Goal: Contribute content: Contribute content

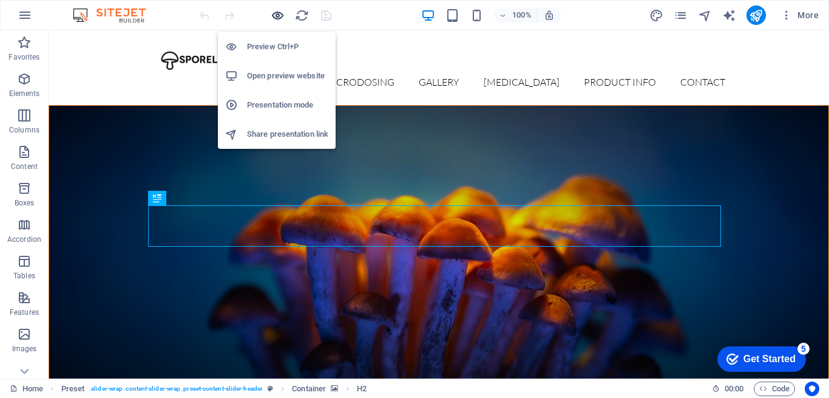
click at [281, 13] on icon "button" at bounding box center [278, 16] width 14 height 14
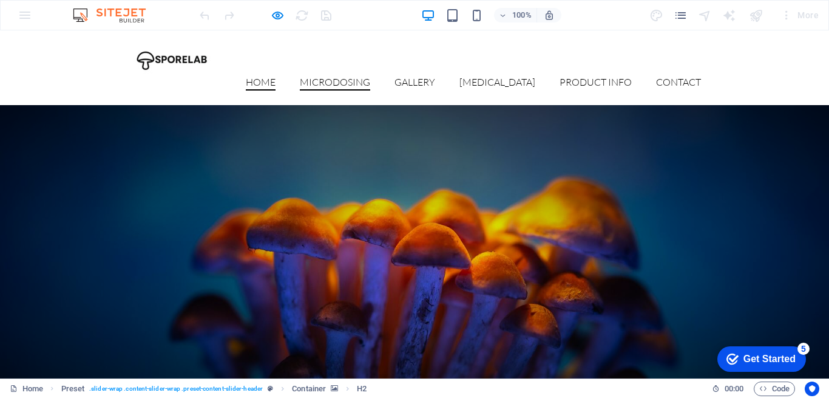
click at [360, 77] on link "Microdosing" at bounding box center [335, 83] width 70 height 13
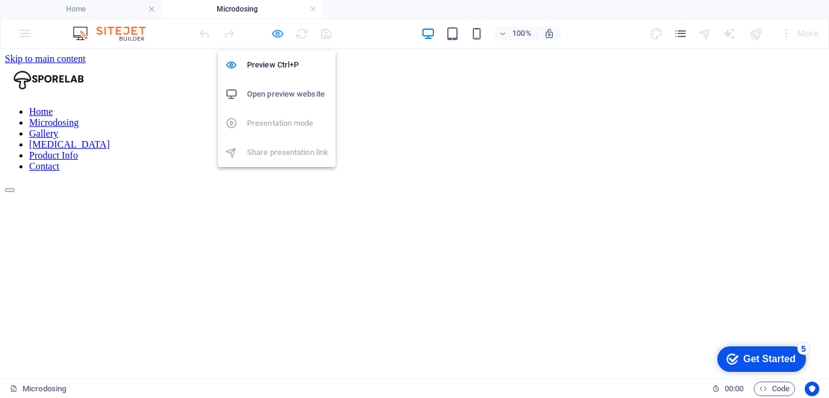
click at [274, 38] on icon "button" at bounding box center [278, 34] width 14 height 14
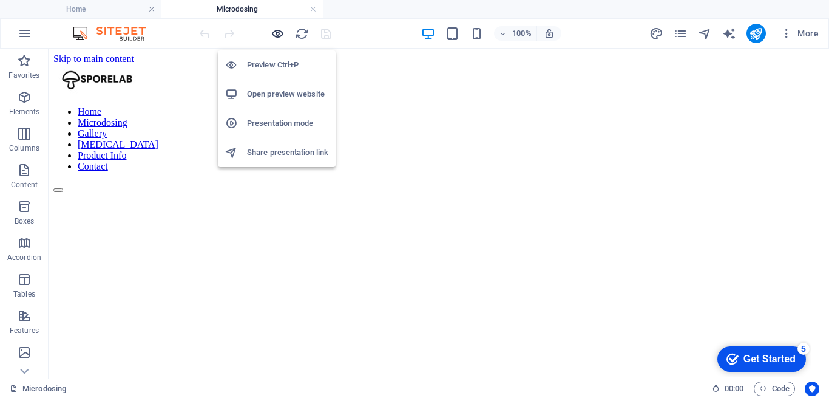
click at [274, 38] on icon "button" at bounding box center [278, 34] width 14 height 14
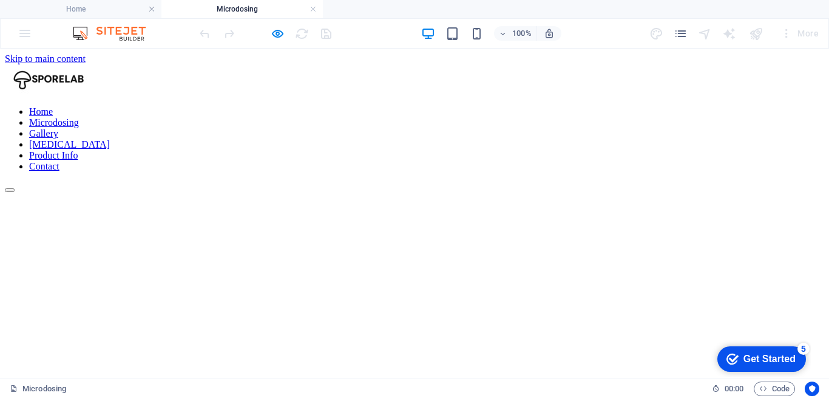
click at [58, 128] on link "Gallery" at bounding box center [43, 133] width 29 height 10
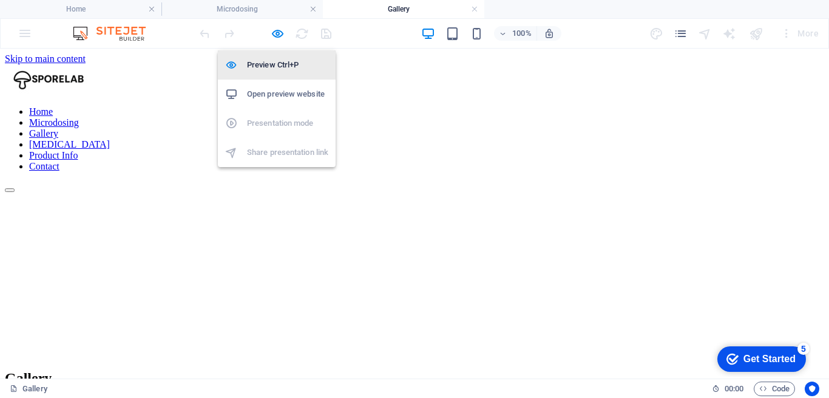
drag, startPoint x: 275, startPoint y: 32, endPoint x: 281, endPoint y: 52, distance: 20.8
click at [274, 32] on icon "button" at bounding box center [278, 34] width 14 height 14
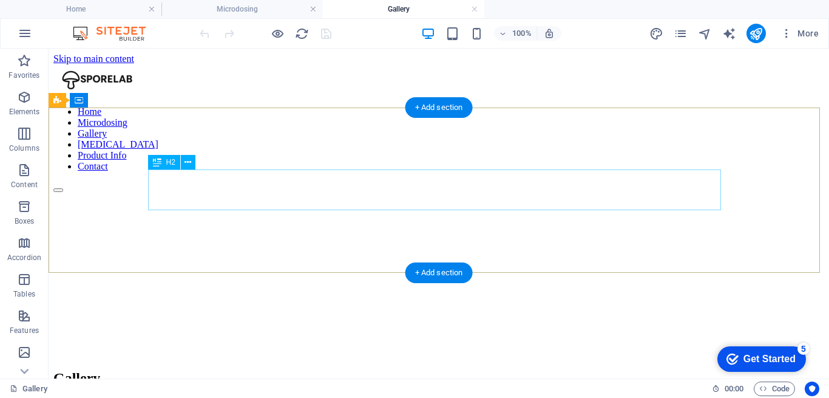
click at [447, 370] on div "Gallery" at bounding box center [438, 378] width 771 height 16
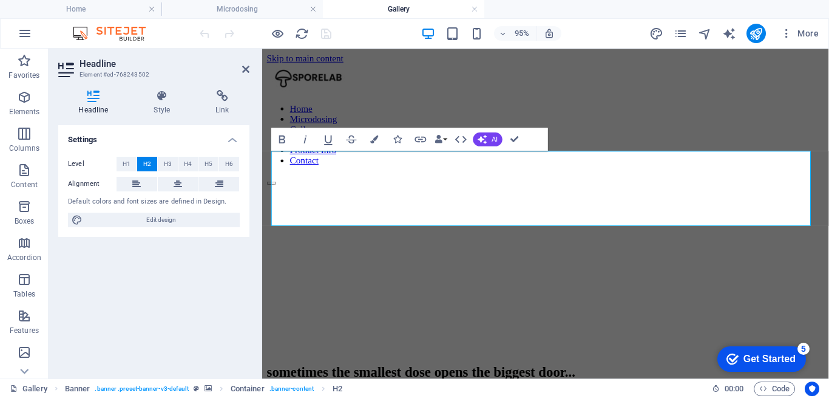
click at [222, 37] on div at bounding box center [265, 33] width 136 height 19
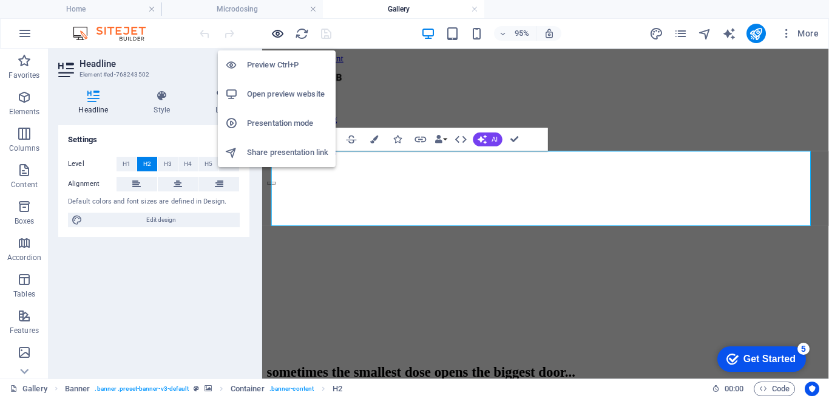
click at [279, 35] on icon "button" at bounding box center [278, 34] width 14 height 14
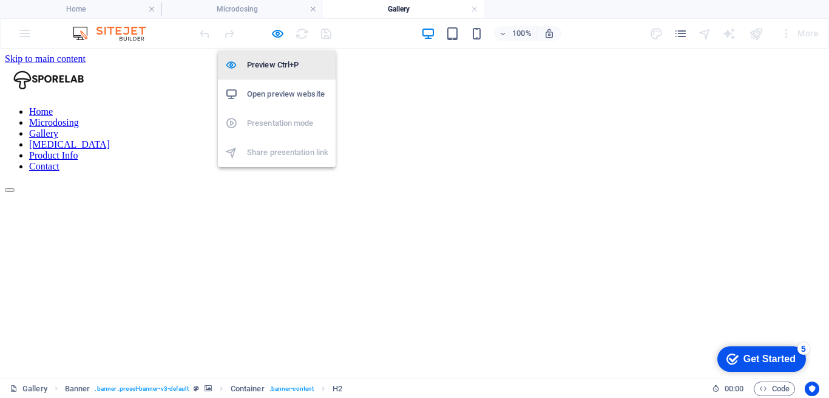
click at [268, 68] on h6 "Preview Ctrl+P" at bounding box center [287, 65] width 81 height 15
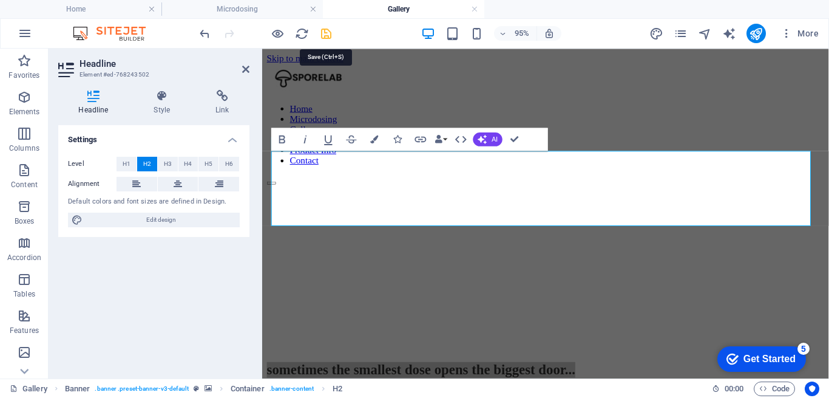
click at [320, 35] on icon "save" at bounding box center [326, 34] width 14 height 14
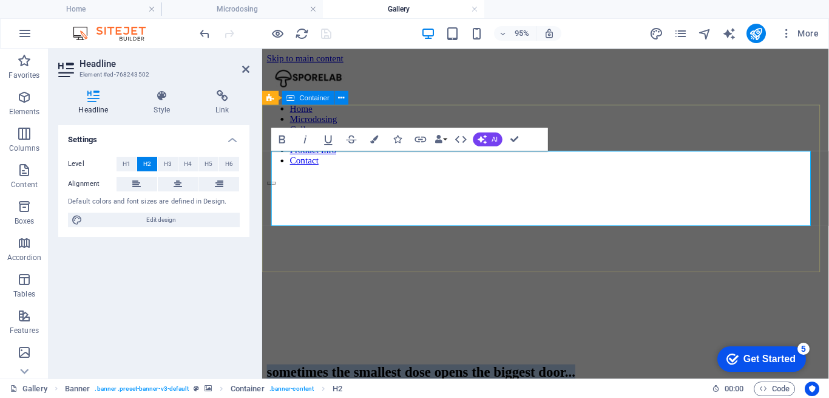
click at [667, 369] on div "sometimes the smallest dose opens the biggest door..." at bounding box center [560, 389] width 587 height 41
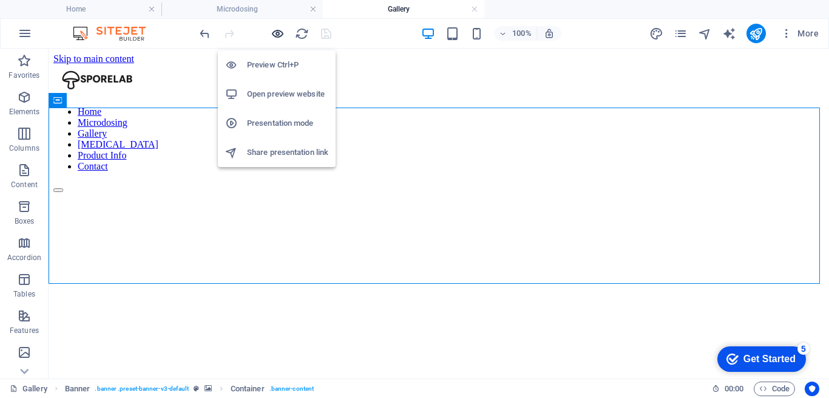
click at [276, 32] on icon "button" at bounding box center [278, 34] width 14 height 14
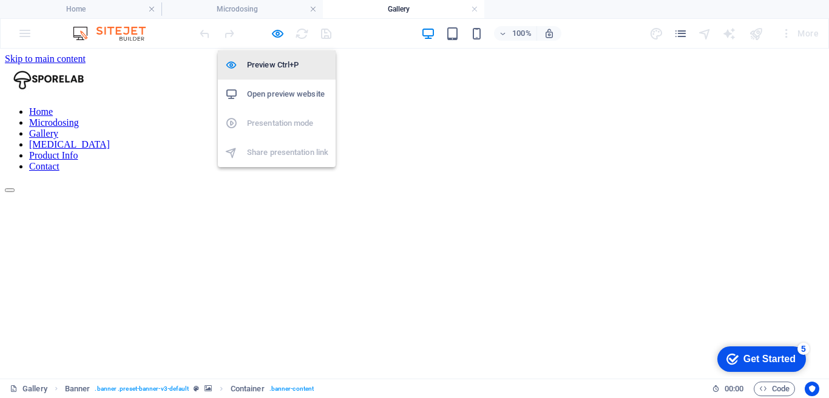
click at [274, 58] on h6 "Preview Ctrl+P" at bounding box center [287, 65] width 81 height 15
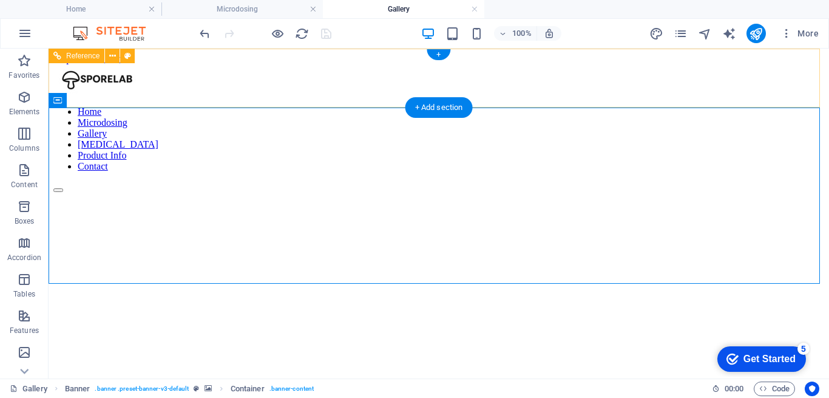
click at [366, 106] on nav "Home Microdosing Gallery Psilocybin Product Info Contact" at bounding box center [438, 139] width 771 height 66
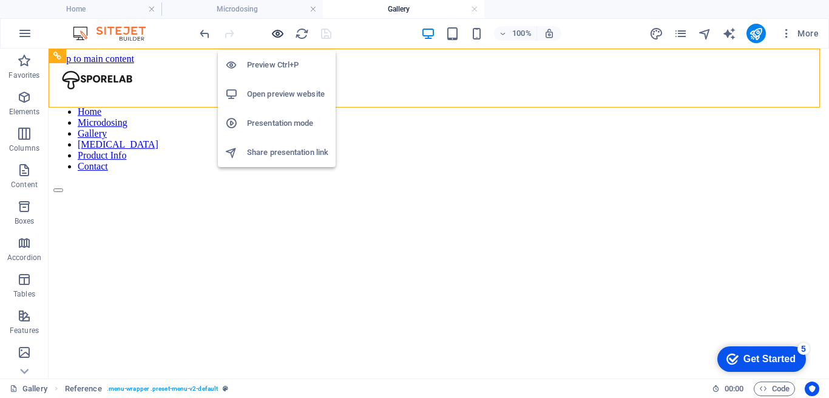
click at [275, 36] on icon "button" at bounding box center [278, 34] width 14 height 14
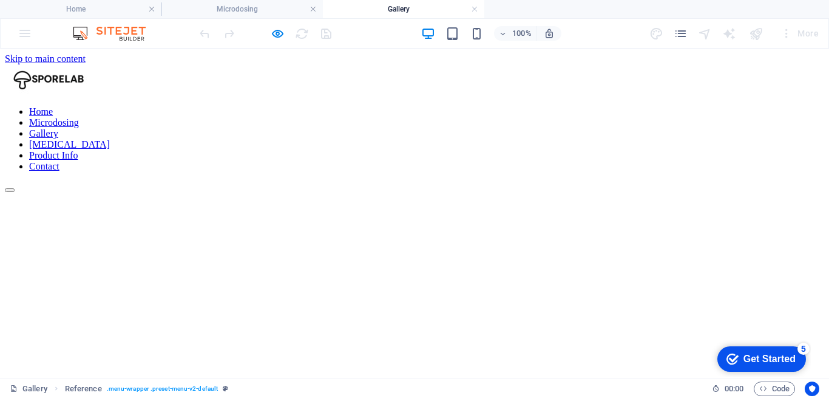
click at [79, 117] on link "Microdosing" at bounding box center [54, 122] width 50 height 10
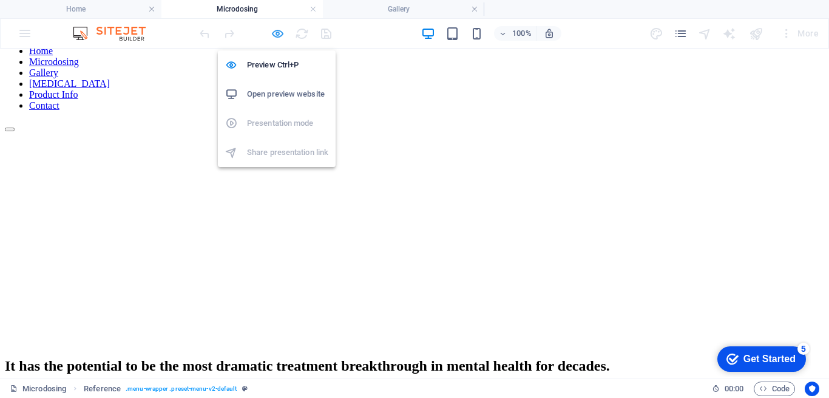
click at [280, 36] on icon "button" at bounding box center [278, 34] width 14 height 14
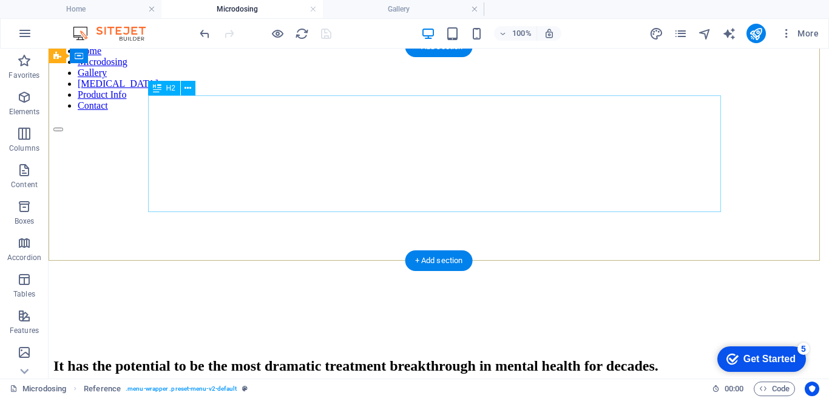
click at [435, 358] on div "It has the potential to be the most dramatic treatment breakthrough in mental h…" at bounding box center [438, 366] width 771 height 16
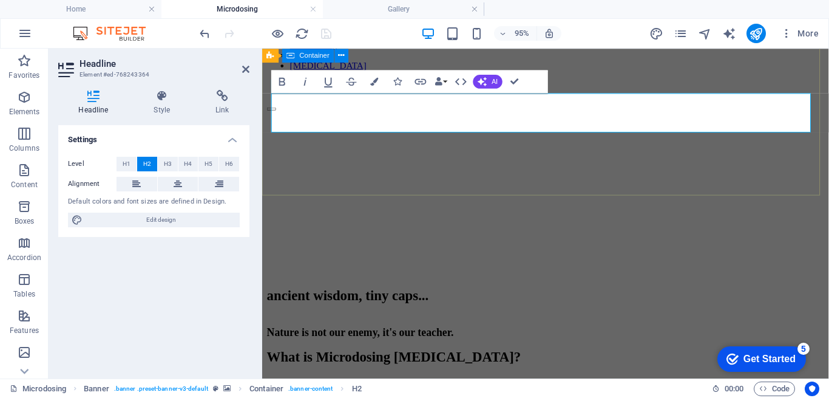
scroll to position [0, 0]
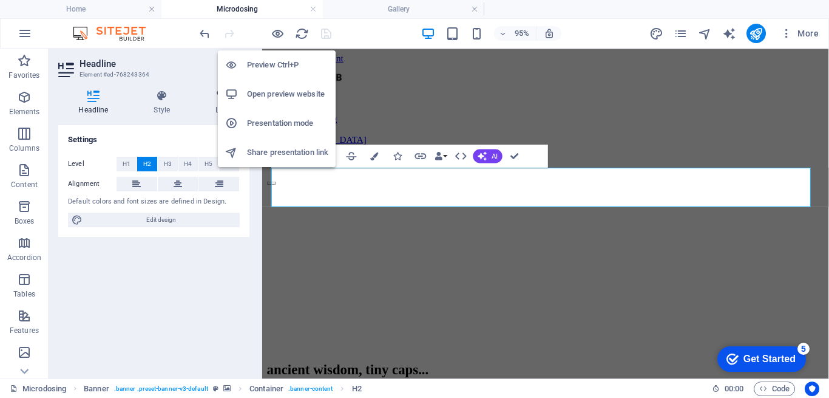
click at [257, 66] on h6 "Preview Ctrl+P" at bounding box center [287, 65] width 81 height 15
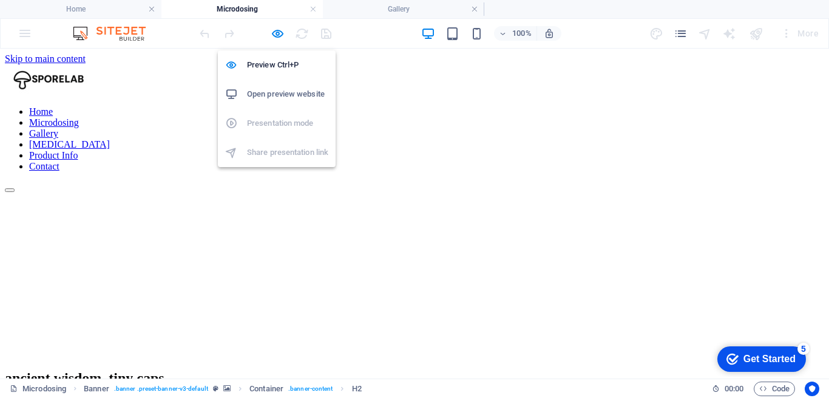
drag, startPoint x: 273, startPoint y: 69, endPoint x: 313, endPoint y: 38, distance: 51.1
click at [273, 69] on h6 "Preview Ctrl+P" at bounding box center [287, 65] width 81 height 15
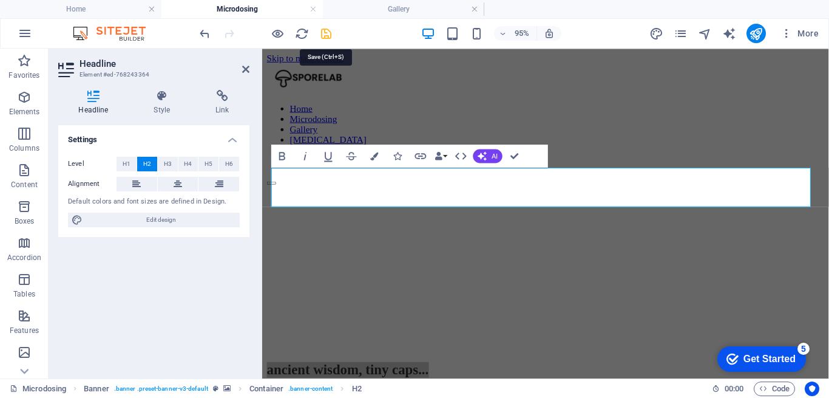
click at [330, 33] on icon "save" at bounding box center [326, 34] width 14 height 14
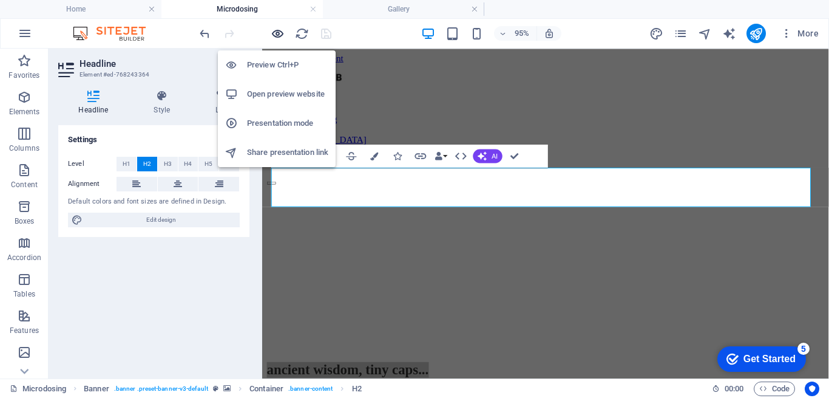
click at [271, 37] on icon "button" at bounding box center [278, 34] width 14 height 14
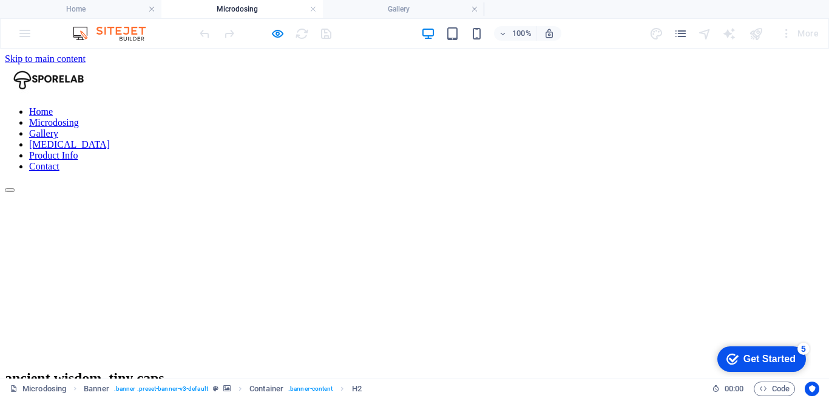
click at [110, 139] on link "[MEDICAL_DATA]" at bounding box center [69, 144] width 81 height 10
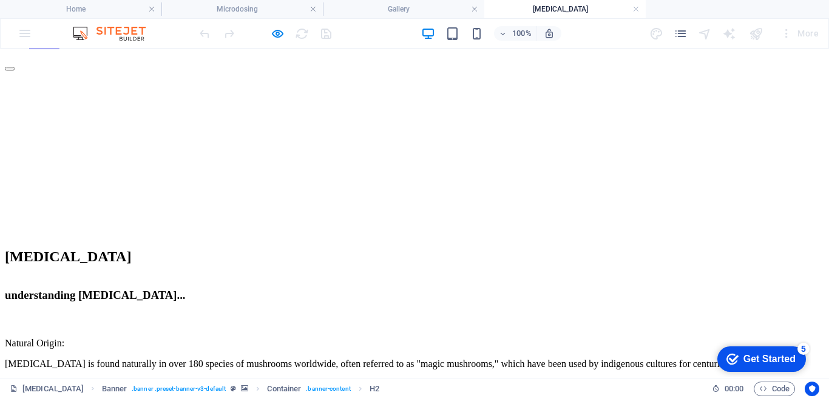
scroll to position [61, 0]
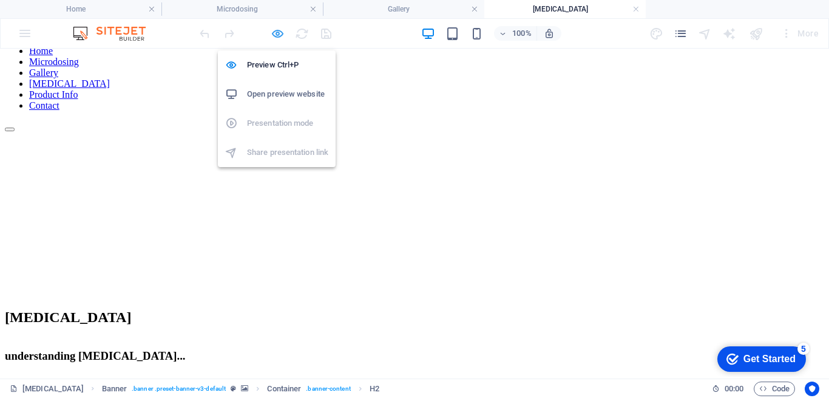
click at [279, 36] on icon "button" at bounding box center [278, 34] width 14 height 14
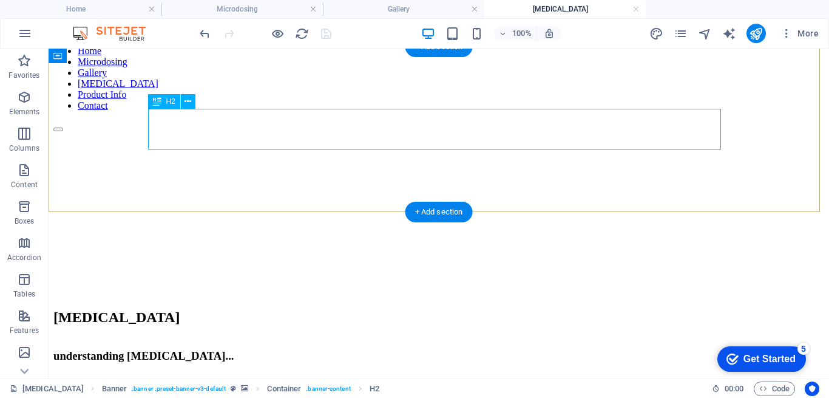
click at [420, 309] on div "psilocybin" at bounding box center [438, 317] width 771 height 16
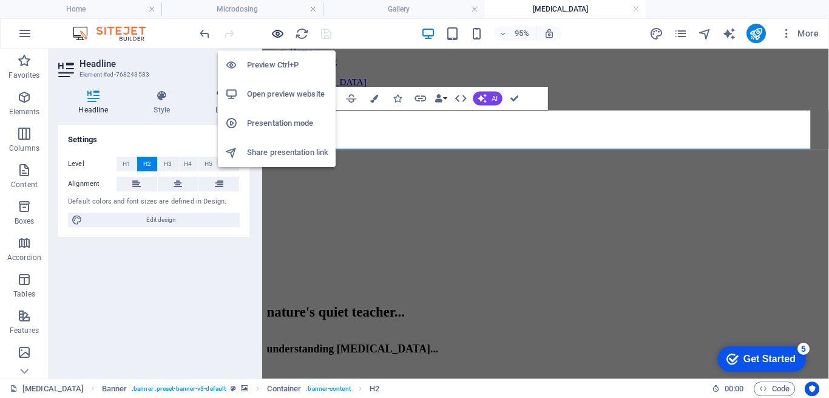
click at [279, 36] on icon "button" at bounding box center [278, 34] width 14 height 14
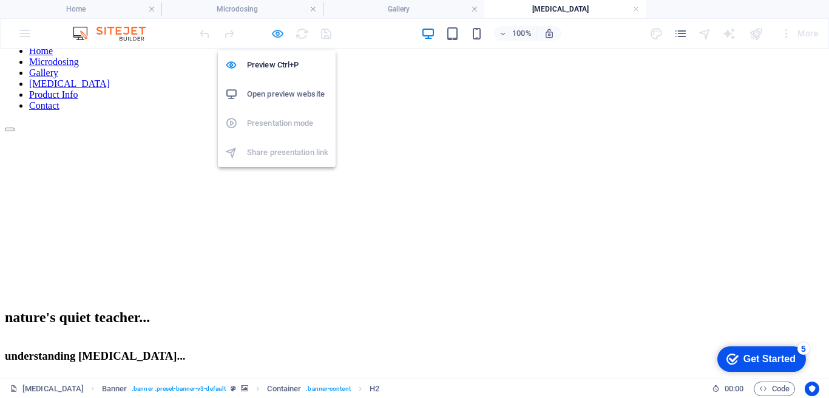
click at [277, 36] on icon "button" at bounding box center [278, 34] width 14 height 14
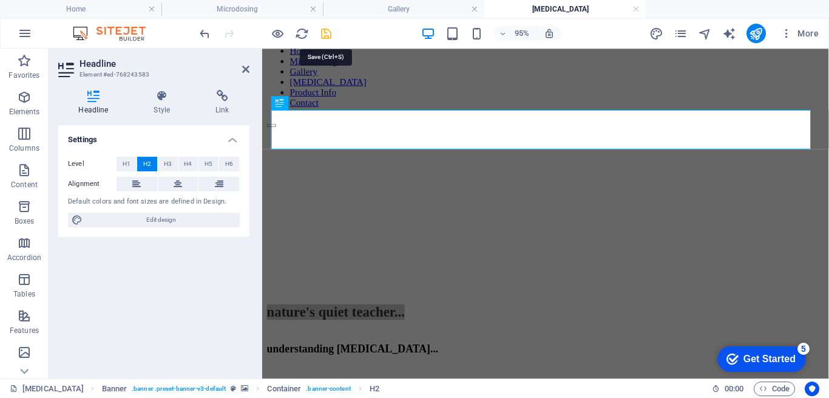
click at [323, 39] on icon "save" at bounding box center [326, 34] width 14 height 14
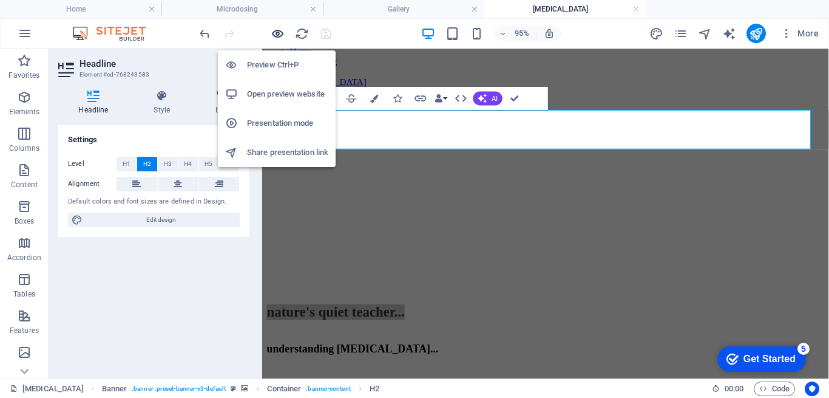
click at [276, 32] on icon "button" at bounding box center [278, 34] width 14 height 14
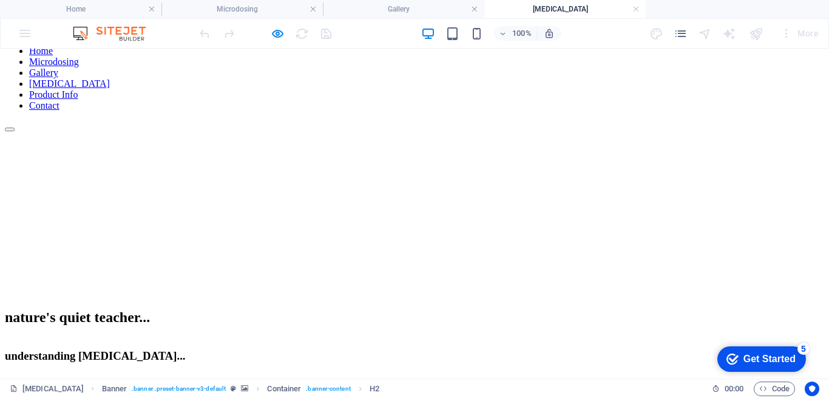
scroll to position [0, 0]
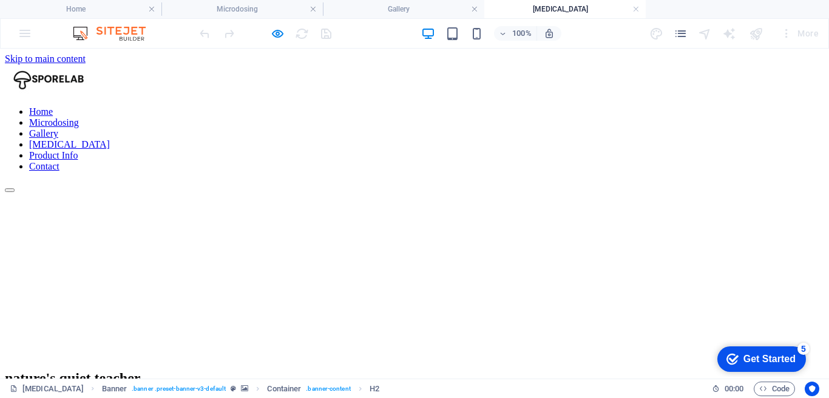
click at [78, 150] on link "Product Info" at bounding box center [53, 155] width 49 height 10
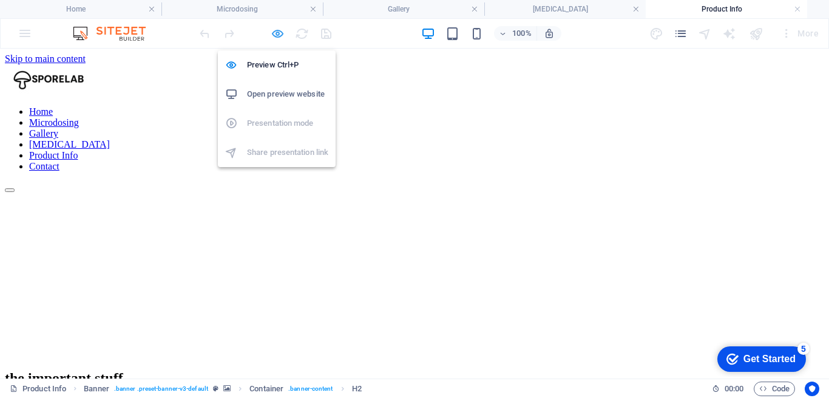
click at [275, 36] on icon "button" at bounding box center [278, 34] width 14 height 14
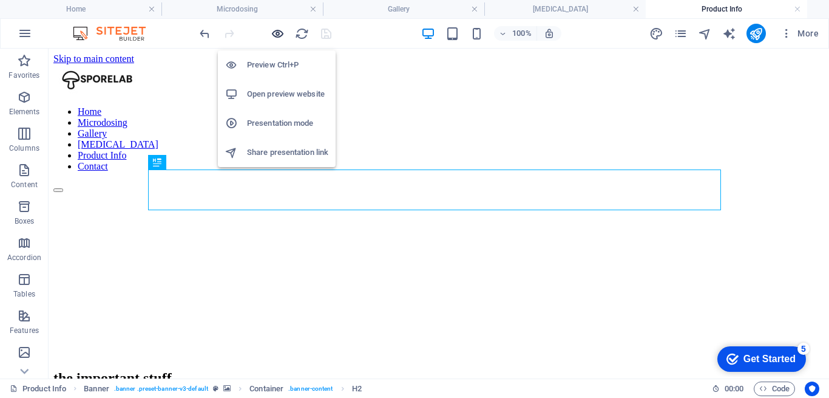
click at [275, 36] on icon "button" at bounding box center [278, 34] width 14 height 14
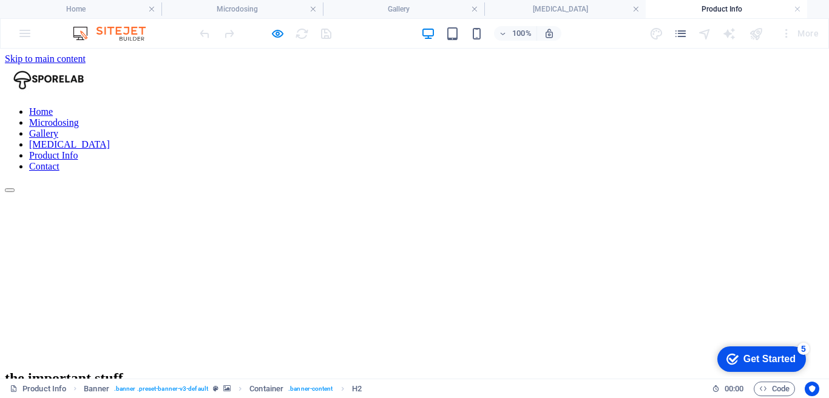
click at [60, 161] on link "Contact" at bounding box center [44, 166] width 30 height 10
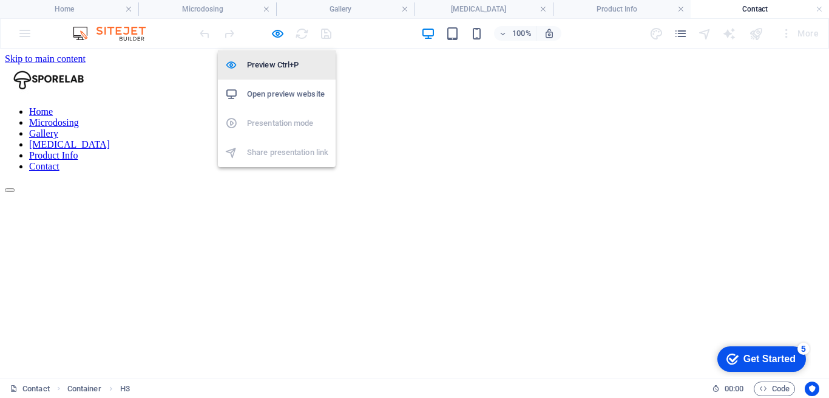
click at [279, 60] on h6 "Preview Ctrl+P" at bounding box center [287, 65] width 81 height 15
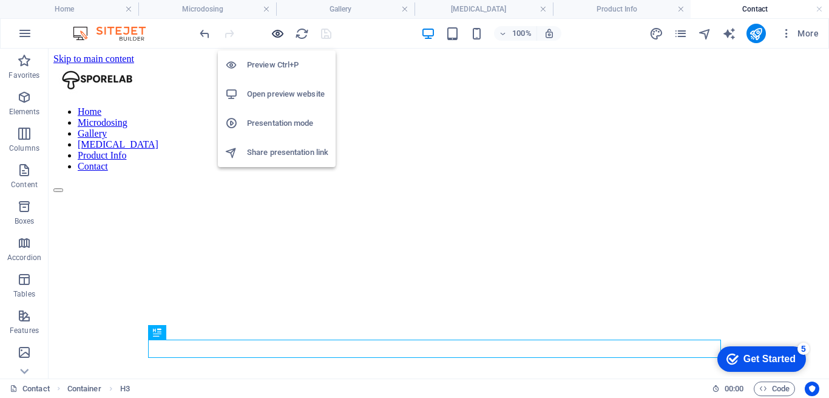
click at [278, 32] on icon "button" at bounding box center [278, 34] width 14 height 14
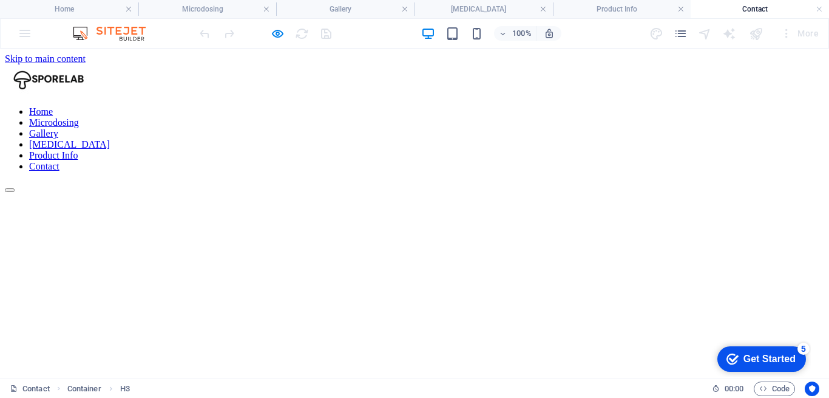
click at [53, 106] on link "Home" at bounding box center [41, 111] width 24 height 10
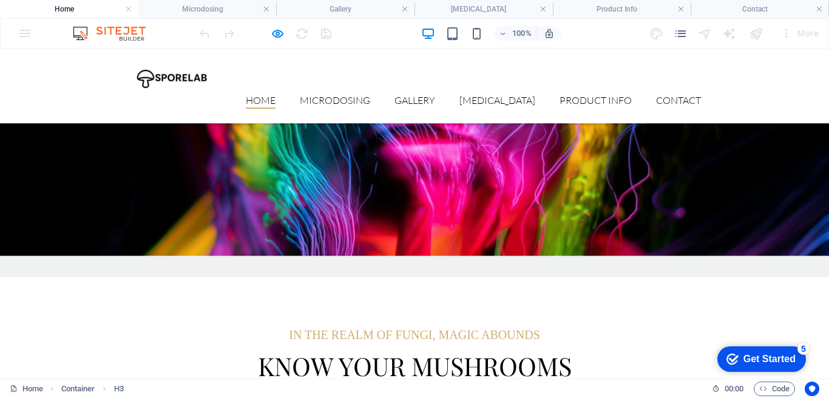
scroll to position [1427, 0]
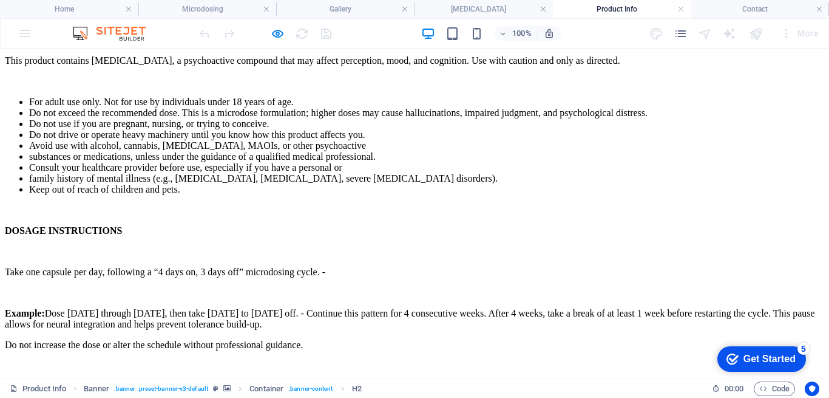
scroll to position [0, 0]
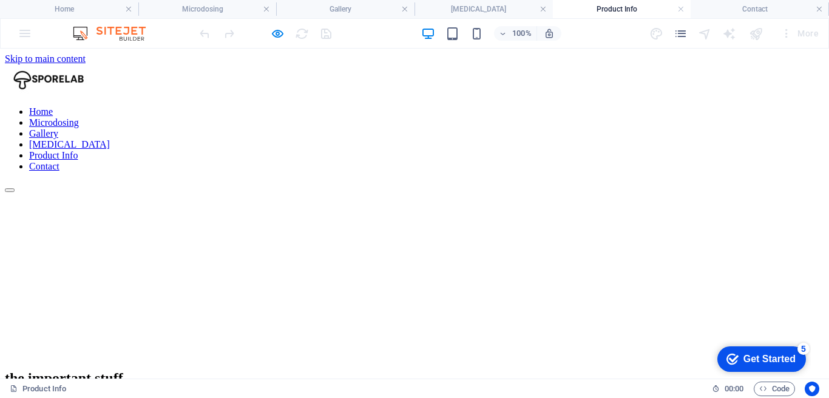
click at [58, 128] on link "Gallery" at bounding box center [43, 133] width 29 height 10
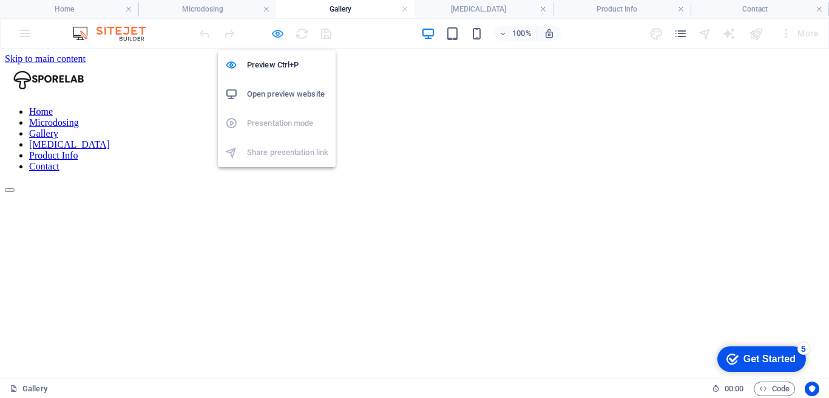
click at [277, 34] on icon "button" at bounding box center [278, 34] width 14 height 14
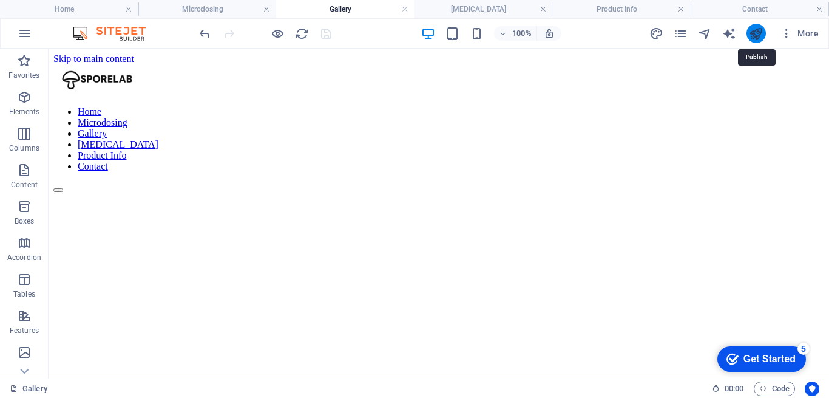
click at [755, 30] on icon "publish" at bounding box center [756, 34] width 14 height 14
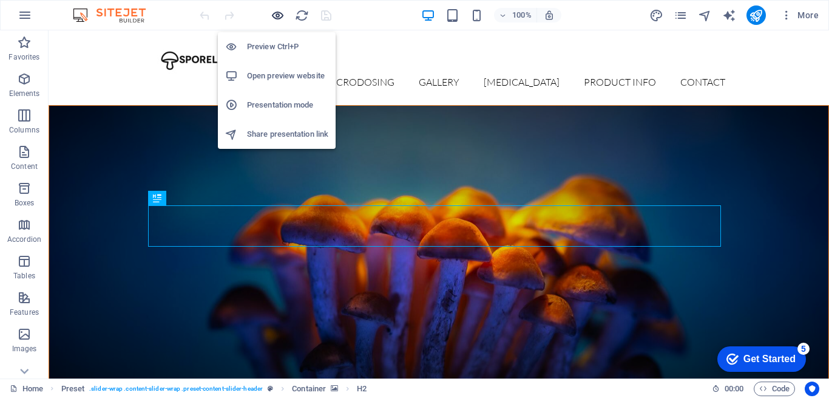
click at [276, 19] on icon "button" at bounding box center [278, 16] width 14 height 14
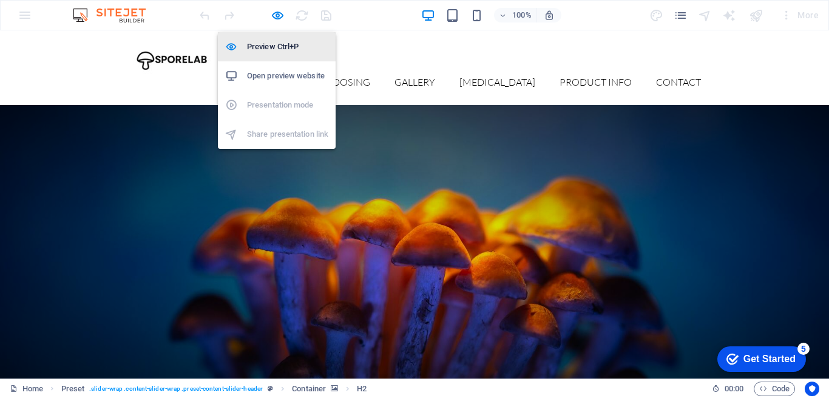
click at [273, 47] on h6 "Preview Ctrl+P" at bounding box center [287, 46] width 81 height 15
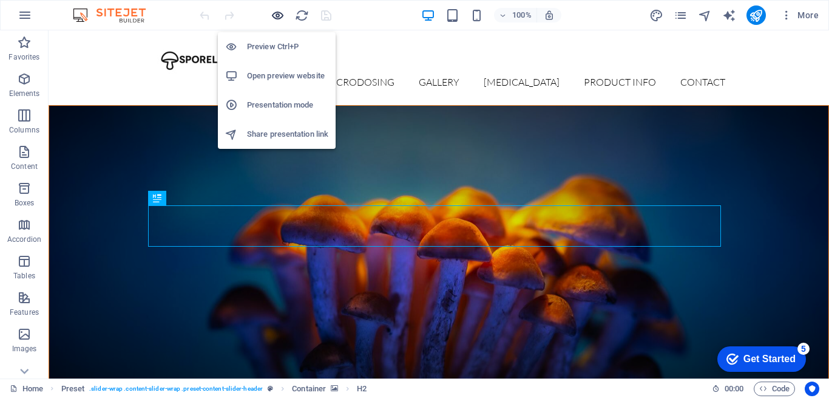
click at [276, 17] on icon "button" at bounding box center [278, 16] width 14 height 14
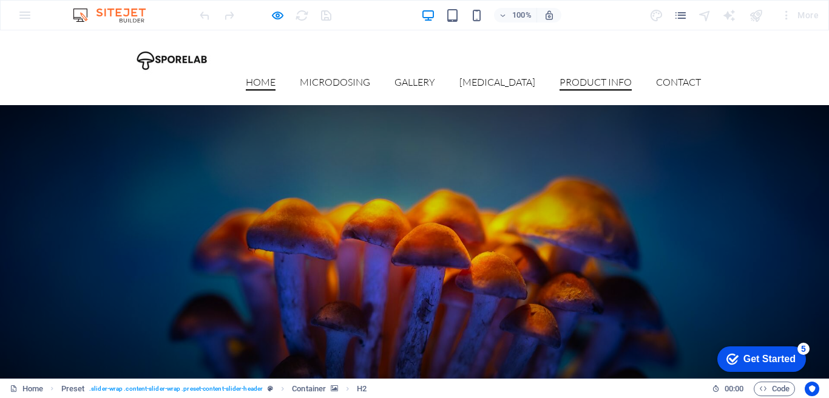
click at [614, 77] on link "Product Info" at bounding box center [596, 83] width 72 height 13
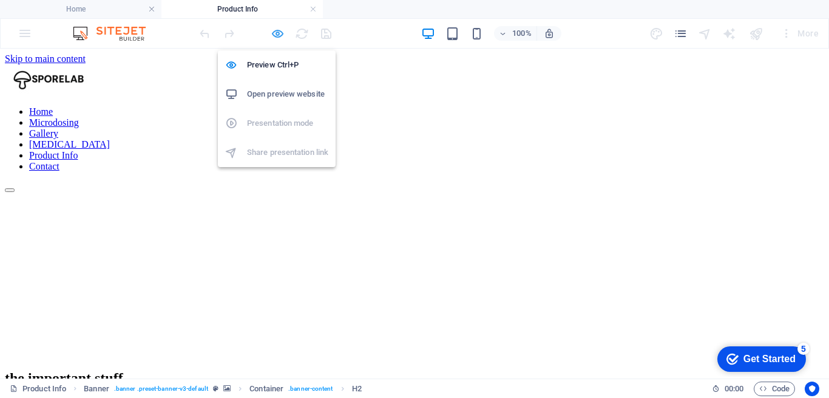
click at [278, 36] on icon "button" at bounding box center [278, 34] width 14 height 14
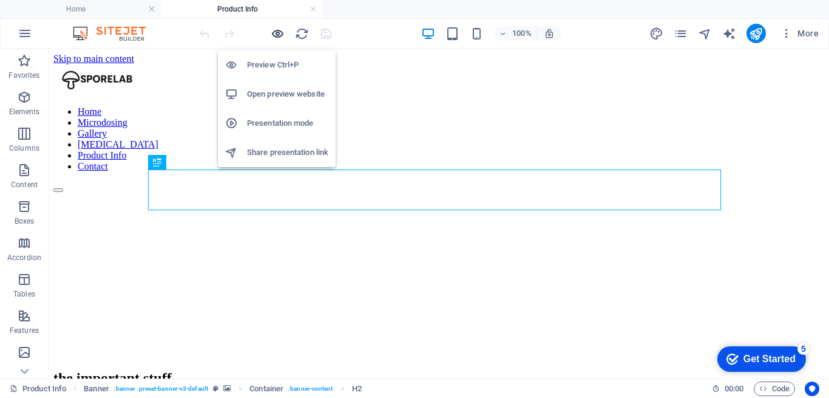
click at [278, 36] on icon "button" at bounding box center [278, 34] width 14 height 14
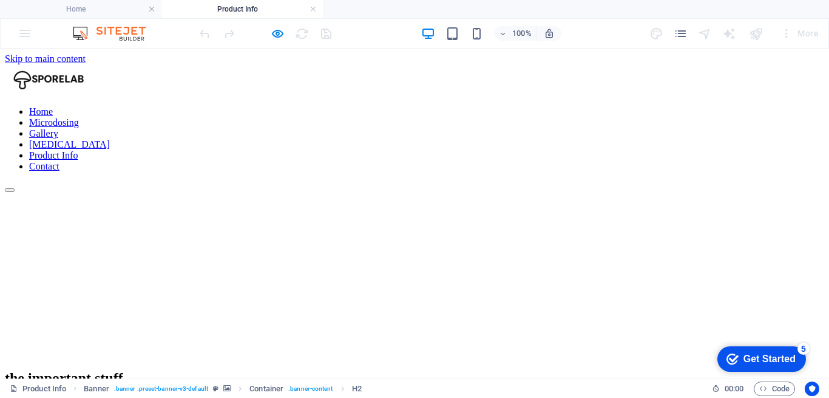
click at [110, 139] on link "[MEDICAL_DATA]" at bounding box center [69, 144] width 81 height 10
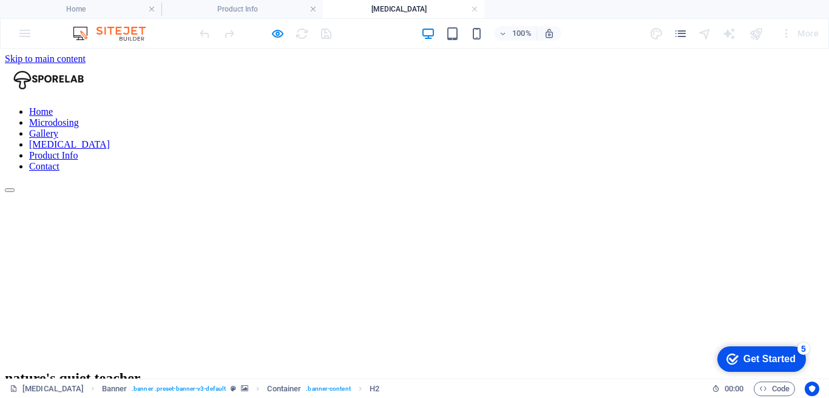
click at [488, 358] on div "nature's quiet teacher..." at bounding box center [415, 378] width 820 height 41
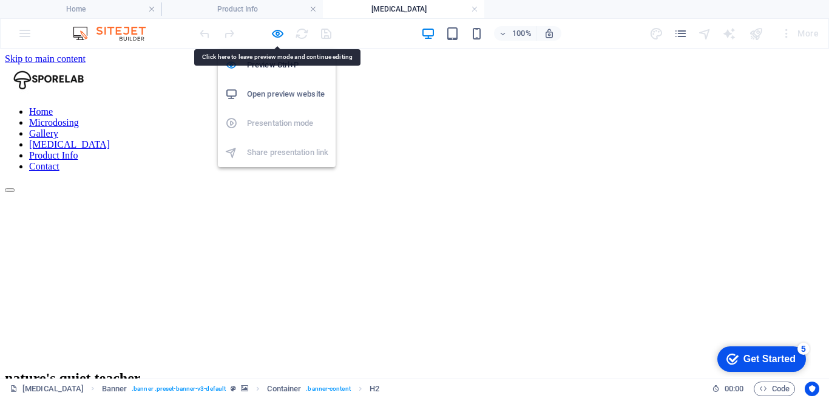
click at [274, 33] on icon "button" at bounding box center [278, 34] width 14 height 14
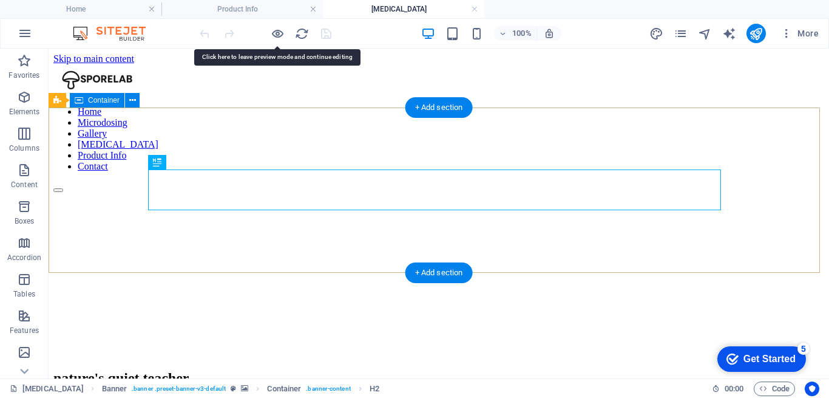
click at [345, 358] on div "nature's quiet teacher..." at bounding box center [438, 378] width 771 height 41
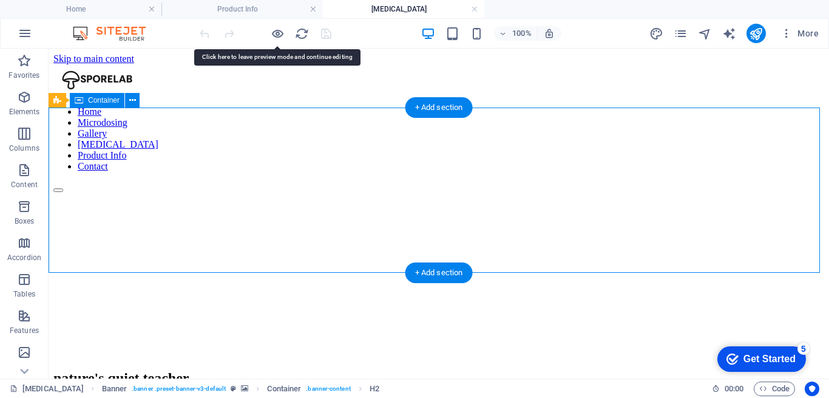
click at [345, 358] on div "nature's quiet teacher..." at bounding box center [438, 378] width 771 height 41
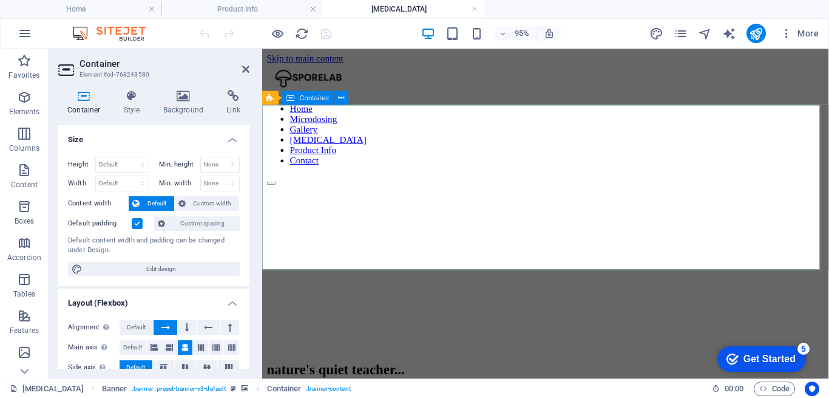
click at [304, 366] on div "nature's quiet teacher..." at bounding box center [560, 386] width 587 height 41
click at [402, 366] on div "nature's quiet teacher..." at bounding box center [560, 386] width 587 height 41
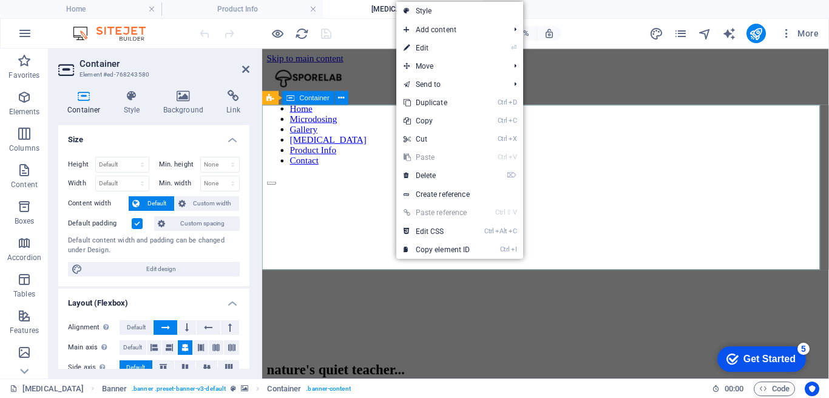
click at [355, 366] on div "nature's quiet teacher..." at bounding box center [560, 386] width 587 height 41
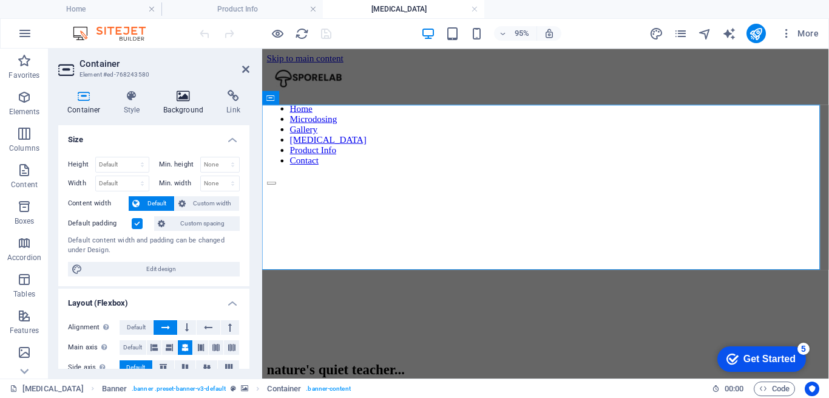
click at [189, 101] on icon at bounding box center [183, 96] width 59 height 12
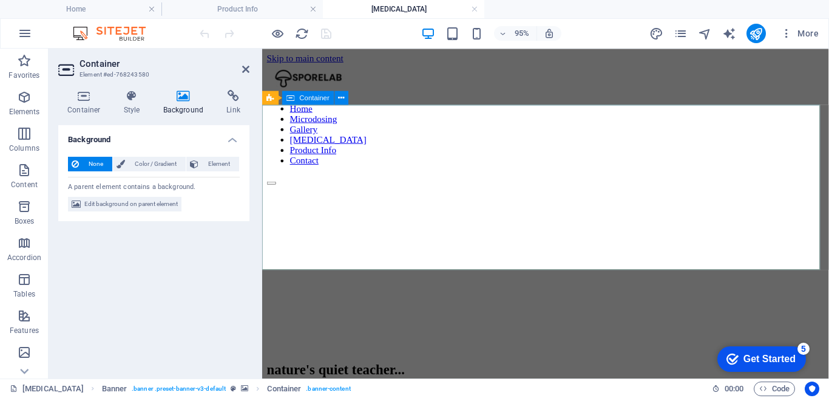
click at [345, 366] on div "nature's quiet teacher..." at bounding box center [560, 386] width 587 height 41
click at [333, 366] on div "nature's quiet teacher..." at bounding box center [560, 386] width 587 height 41
click at [488, 366] on div "nature's quiet teacher..." at bounding box center [560, 386] width 587 height 41
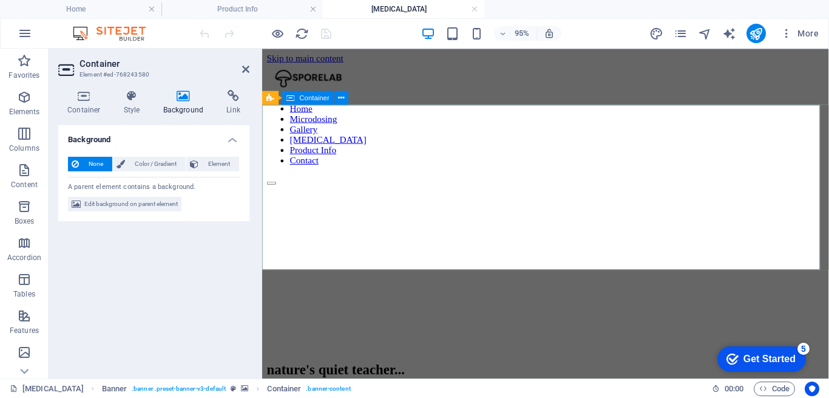
click at [488, 366] on div "nature's quiet teacher..." at bounding box center [560, 386] width 587 height 41
click at [194, 104] on h4 "Background" at bounding box center [186, 103] width 64 height 26
click at [193, 104] on h4 "Background" at bounding box center [186, 103] width 64 height 26
click at [707, 366] on div "nature's quiet teacher..." at bounding box center [560, 386] width 587 height 41
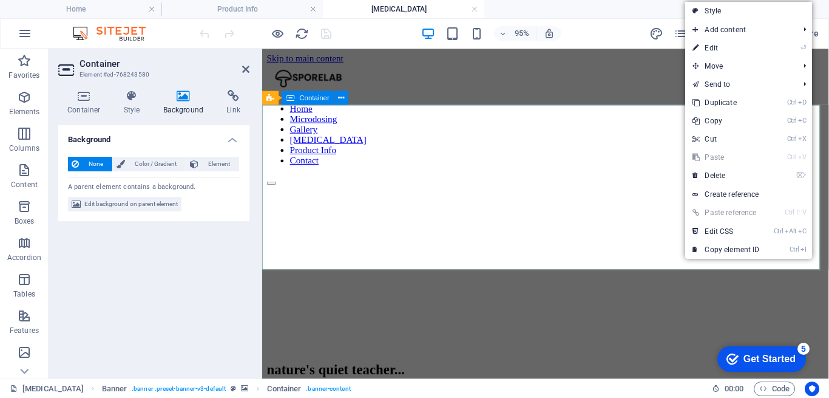
click at [602, 366] on div "nature's quiet teacher..." at bounding box center [560, 386] width 587 height 41
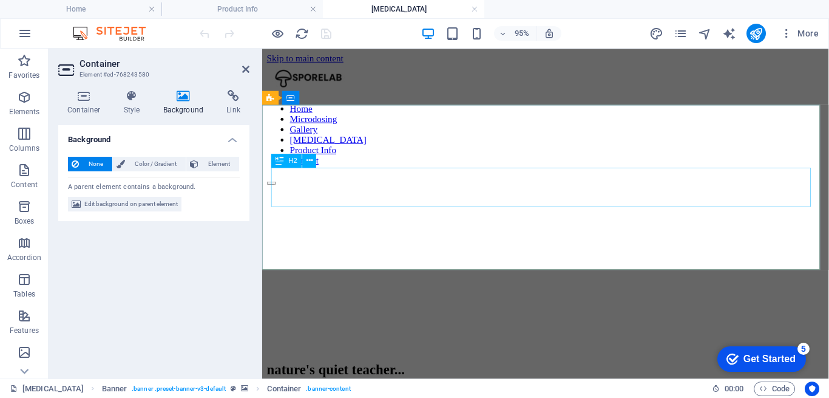
click at [590, 378] on div "nature's quiet teacher..." at bounding box center [560, 386] width 587 height 16
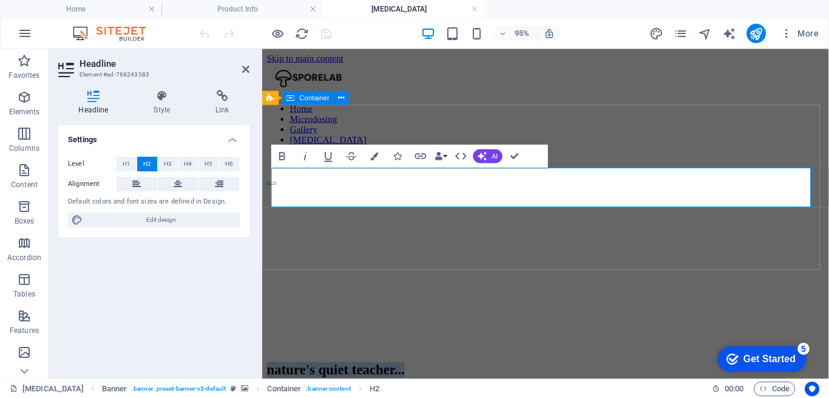
click at [467, 366] on div "nature's quiet teacher..." at bounding box center [560, 386] width 587 height 41
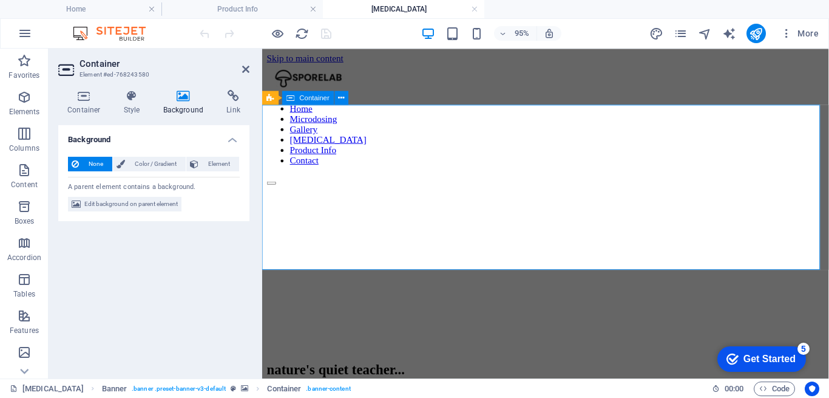
click at [467, 366] on div "nature's quiet teacher..." at bounding box center [560, 386] width 587 height 41
click at [461, 366] on div "nature's quiet teacher..." at bounding box center [560, 386] width 587 height 41
click at [230, 108] on h4 "Link" at bounding box center [233, 103] width 32 height 26
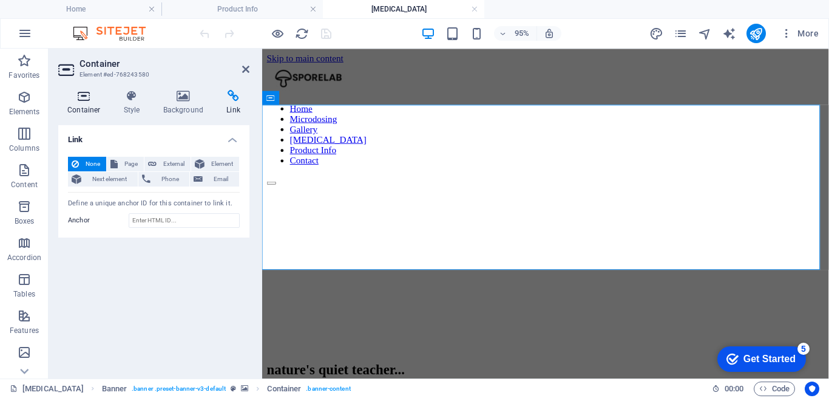
click at [87, 107] on h4 "Container" at bounding box center [86, 103] width 56 height 26
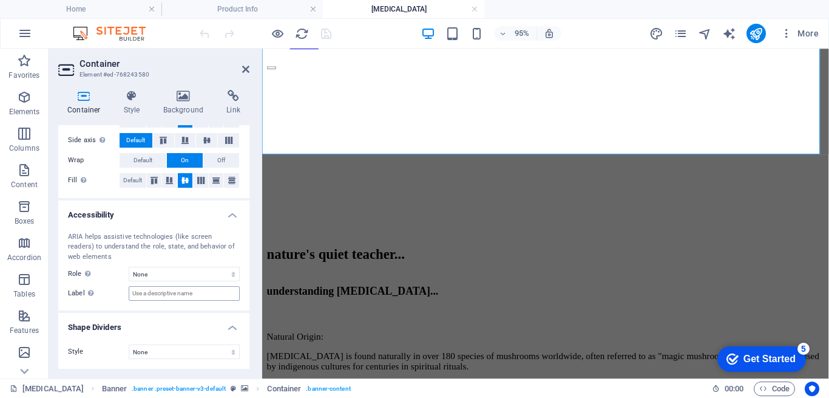
scroll to position [106, 0]
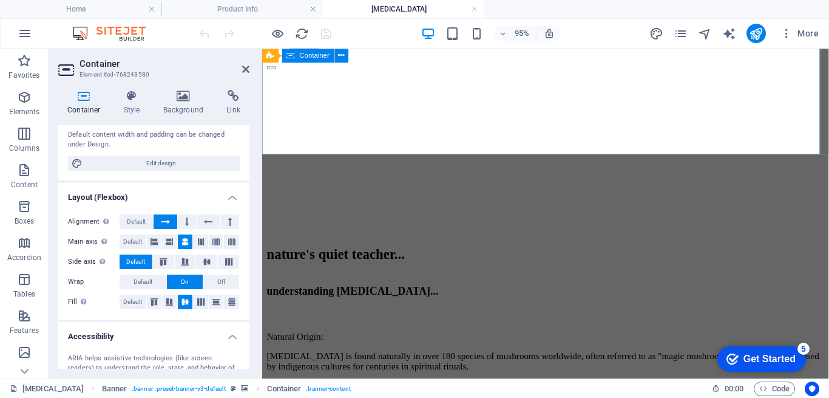
click at [301, 245] on div "nature's quiet teacher..." at bounding box center [560, 265] width 587 height 41
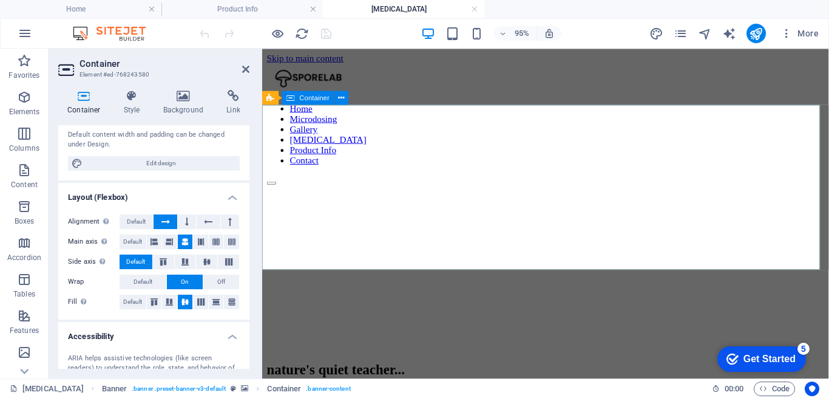
click at [583, 366] on div "nature's quiet teacher..." at bounding box center [560, 386] width 587 height 41
click at [522, 366] on div "nature's quiet teacher..." at bounding box center [560, 386] width 587 height 41
click at [634, 366] on div "nature's quiet teacher..." at bounding box center [560, 386] width 587 height 41
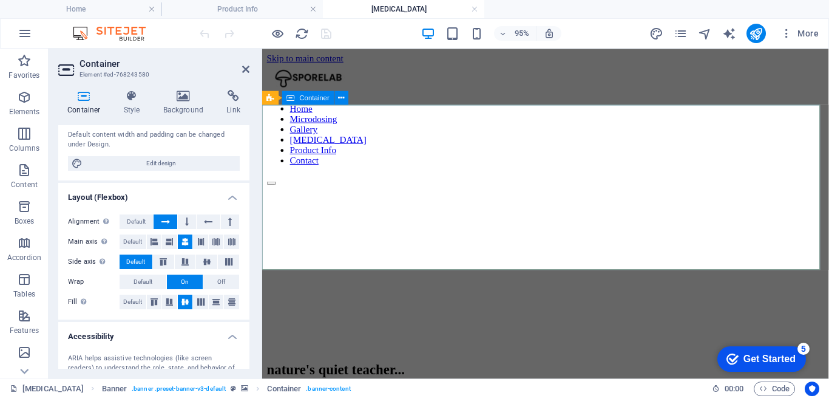
click at [635, 366] on div "nature's quiet teacher..." at bounding box center [560, 386] width 587 height 41
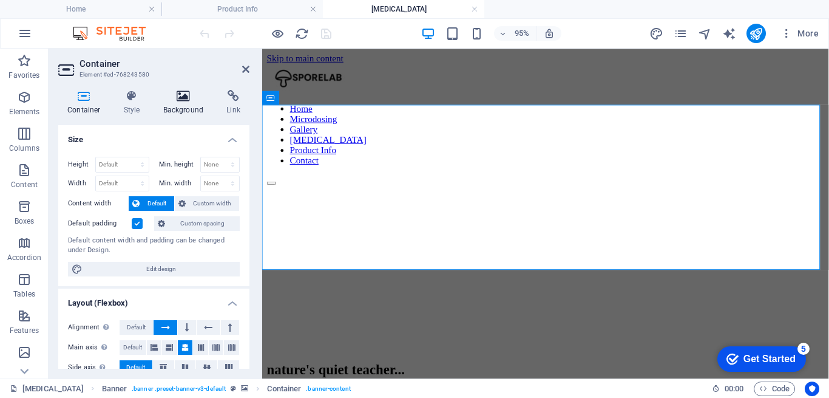
click at [183, 92] on icon at bounding box center [183, 96] width 59 height 12
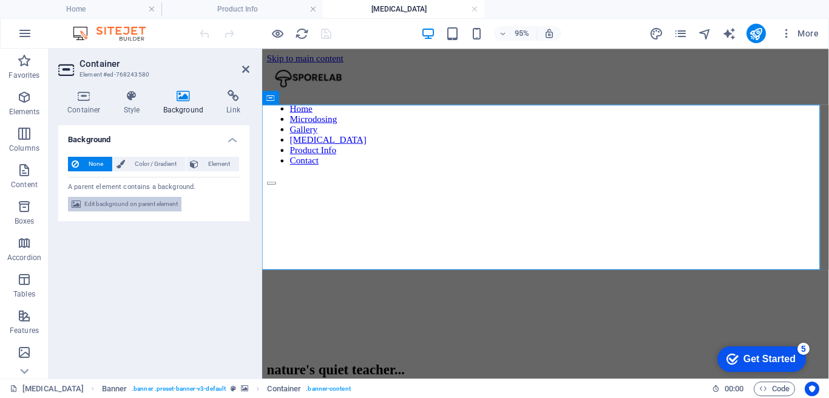
drag, startPoint x: 133, startPoint y: 205, endPoint x: 58, endPoint y: 143, distance: 97.1
click at [133, 205] on span "Edit background on parent element" at bounding box center [131, 204] width 94 height 15
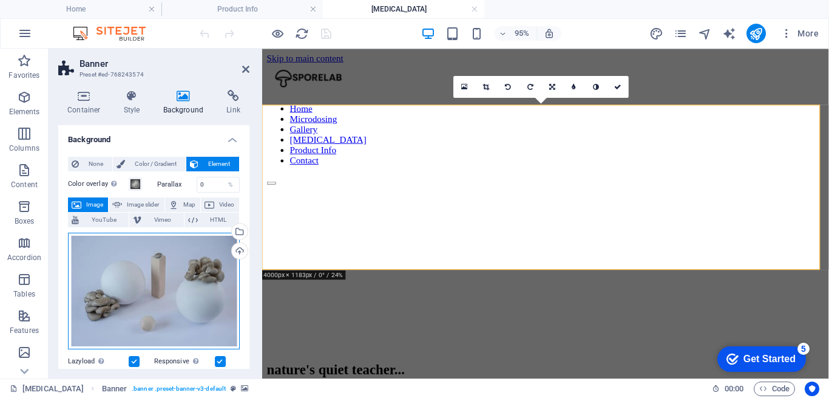
click at [146, 294] on div "Drag files here, click to choose files or select files from Files or our free s…" at bounding box center [154, 291] width 172 height 117
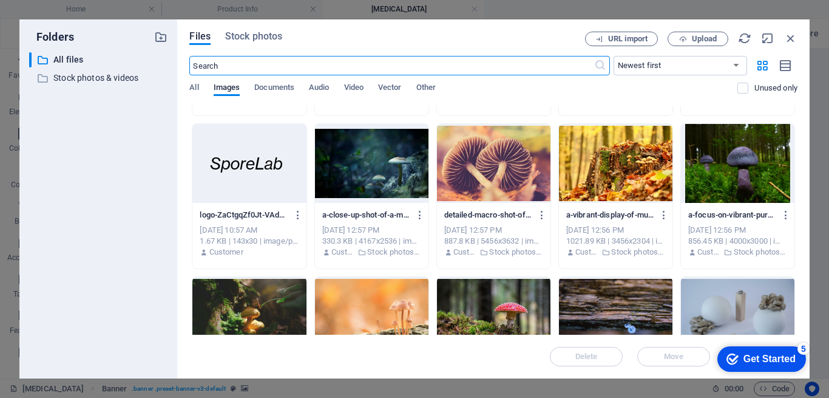
scroll to position [381, 0]
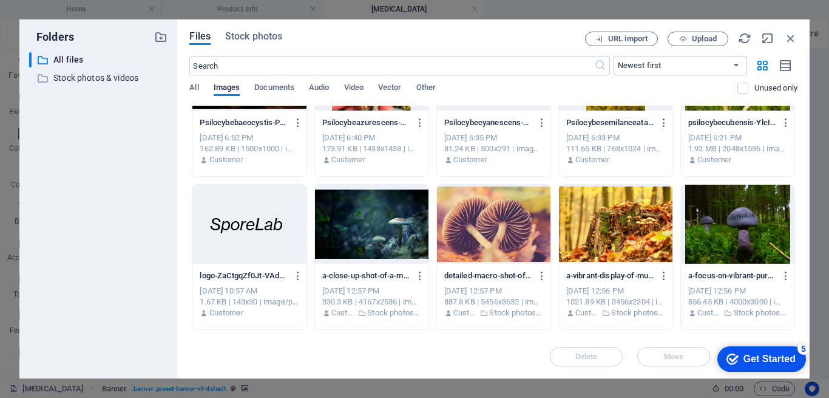
click at [500, 252] on div at bounding box center [494, 224] width 114 height 79
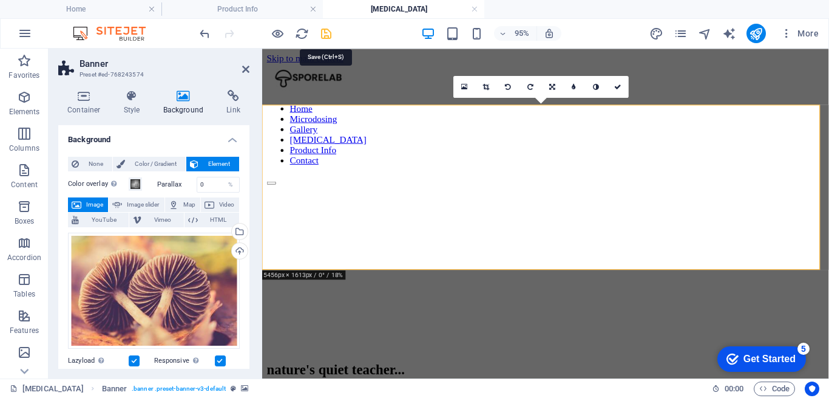
click at [325, 34] on icon "save" at bounding box center [326, 34] width 14 height 14
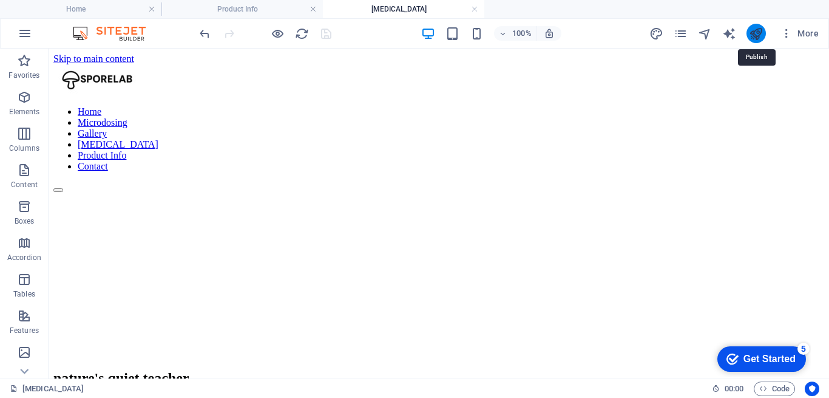
click at [755, 37] on icon "publish" at bounding box center [756, 34] width 14 height 14
